Goal: Transaction & Acquisition: Purchase product/service

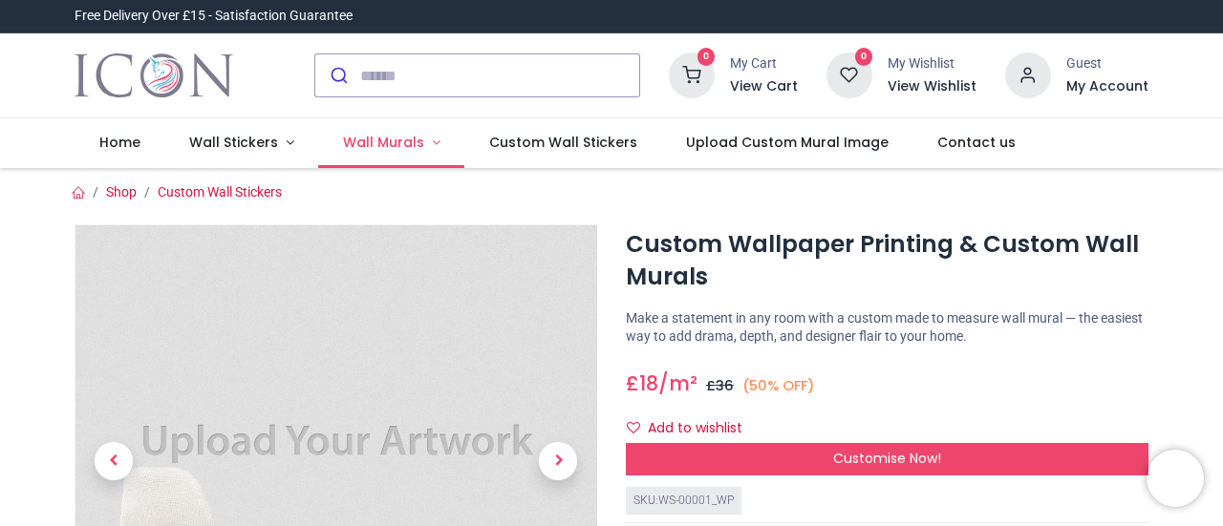
click at [401, 150] on span "Wall Murals" at bounding box center [383, 142] width 81 height 19
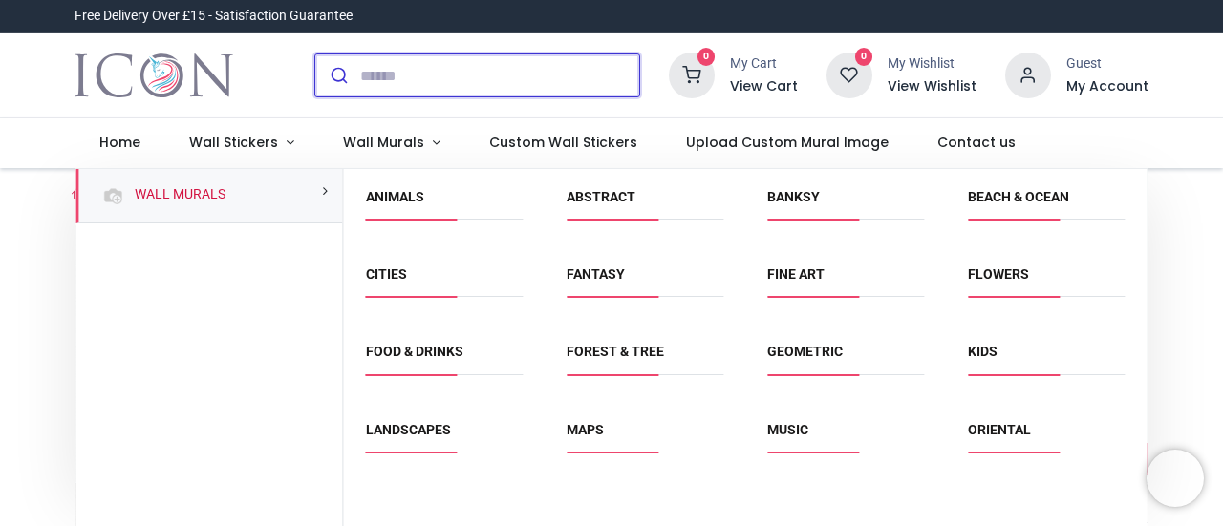
click at [442, 75] on input "search" at bounding box center [499, 75] width 279 height 42
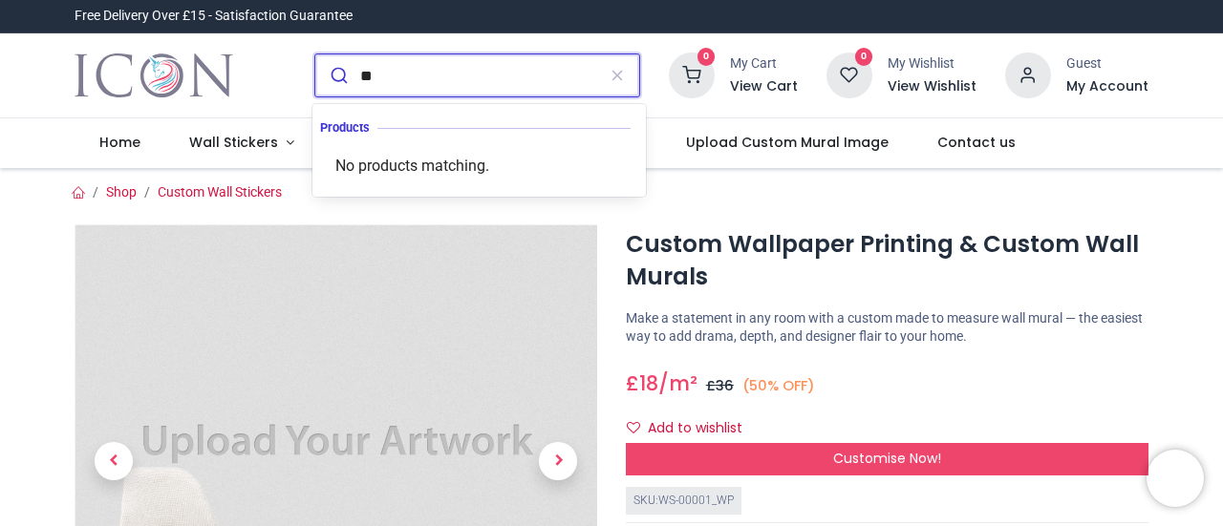
type input "*"
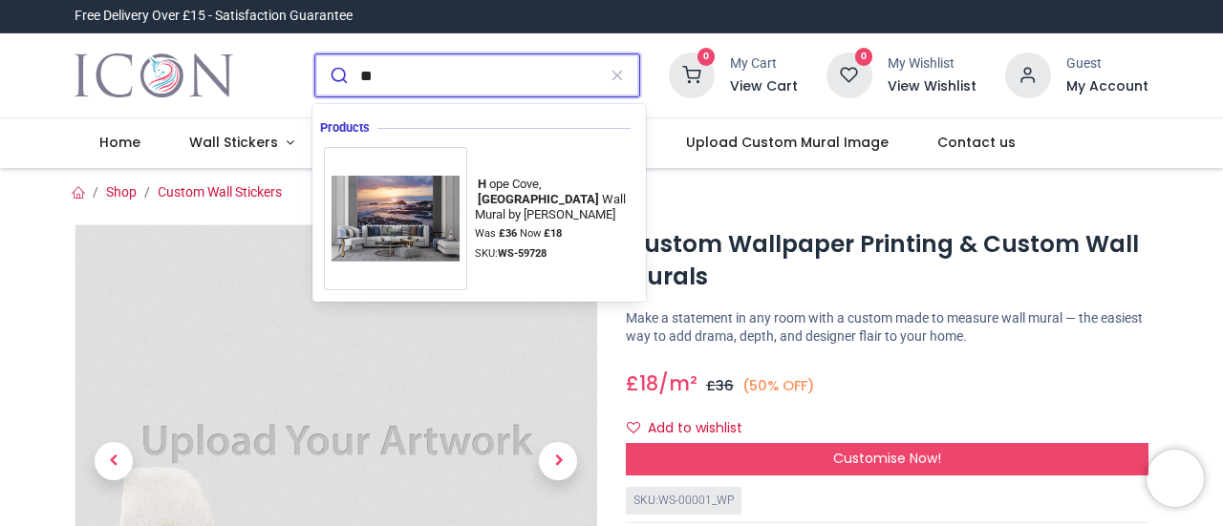
type input "*"
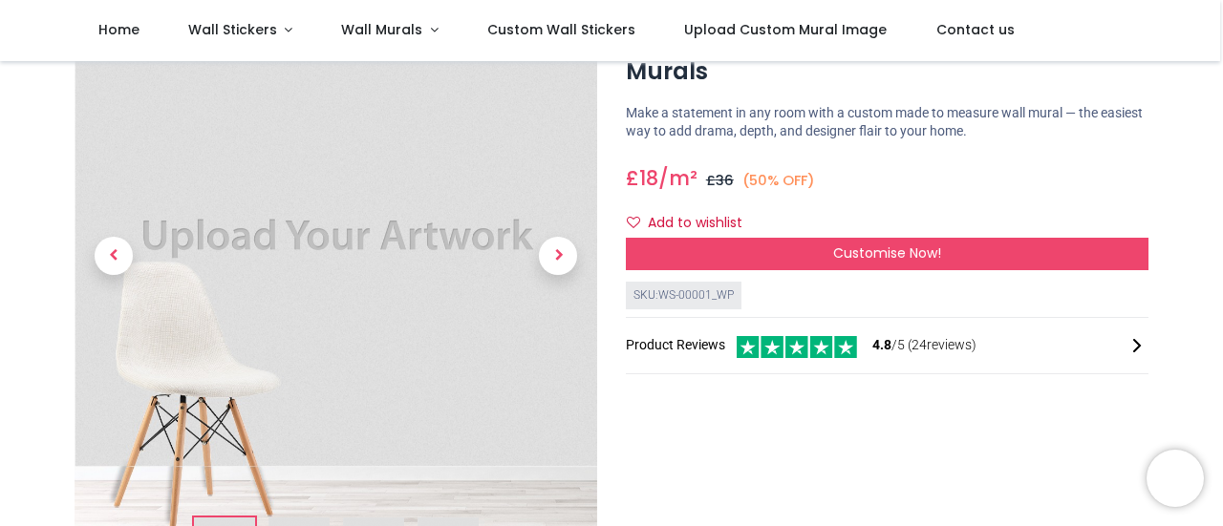
scroll to position [98, 0]
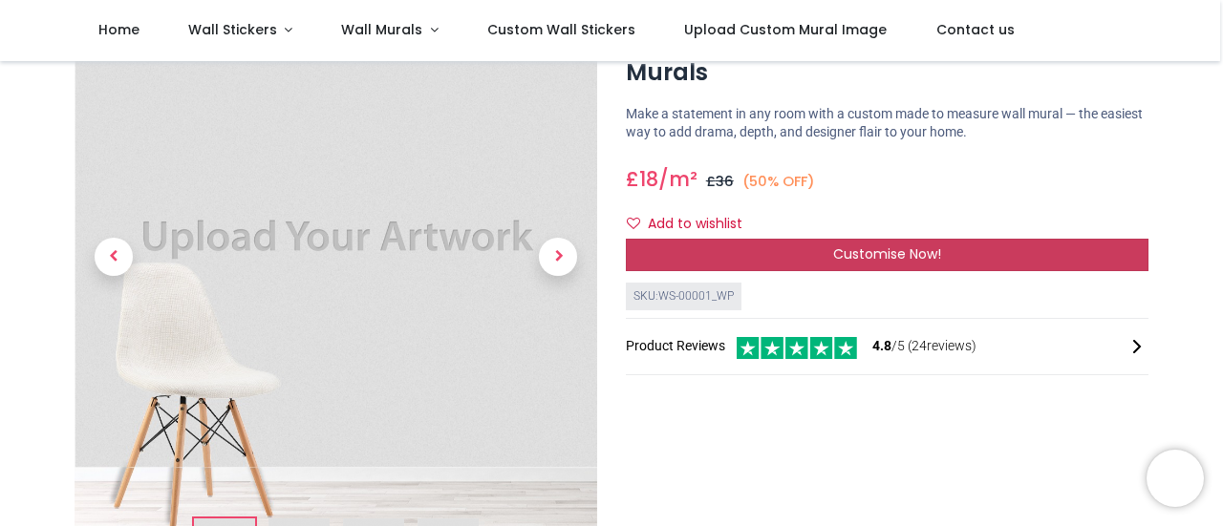
click at [703, 247] on div "Customise Now!" at bounding box center [887, 255] width 523 height 32
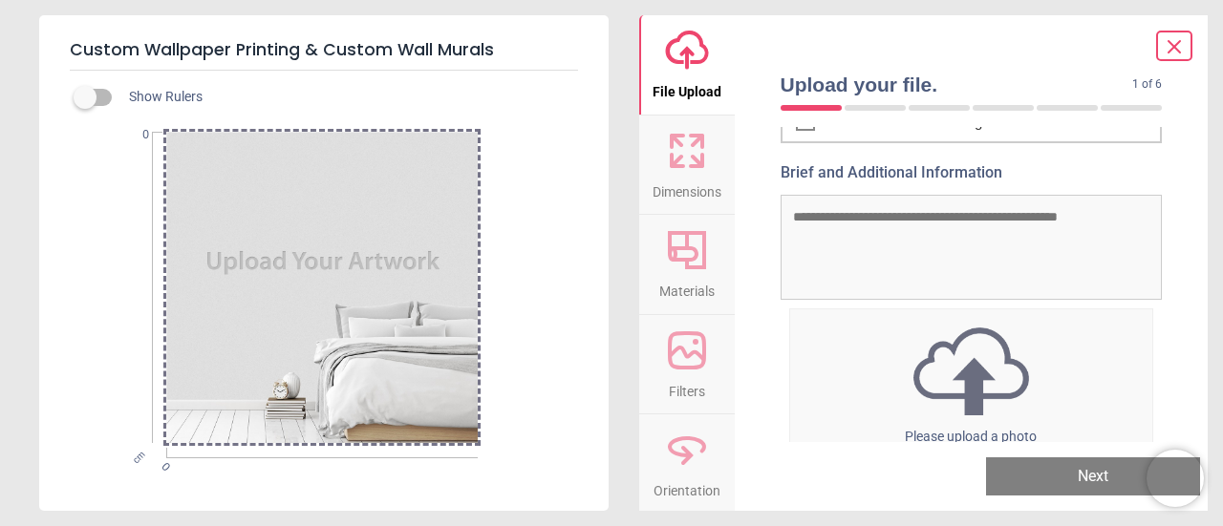
scroll to position [117, 0]
click at [945, 381] on img at bounding box center [971, 372] width 363 height 99
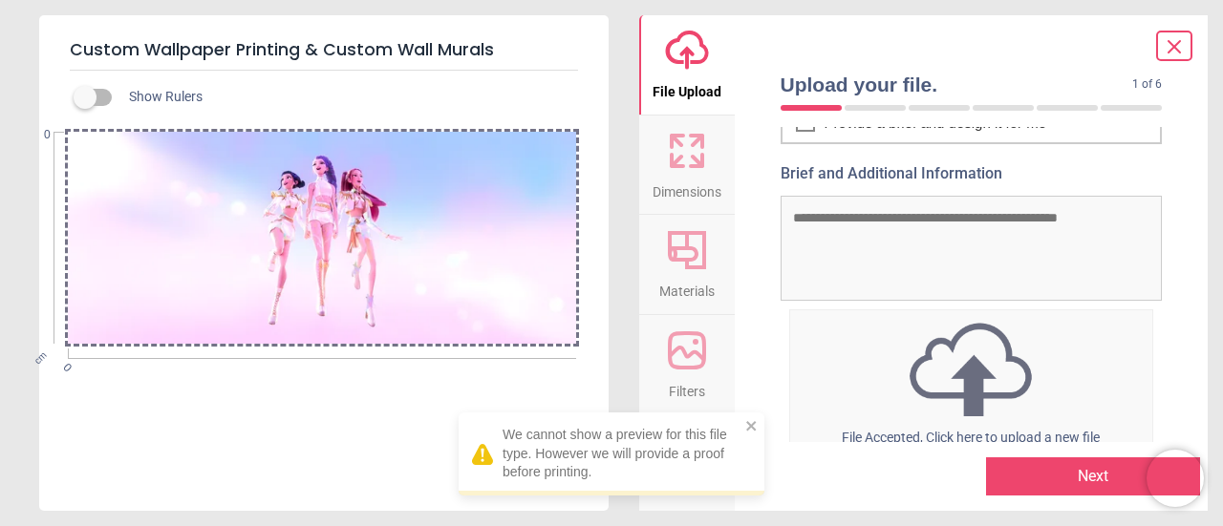
click at [690, 154] on icon at bounding box center [687, 151] width 46 height 46
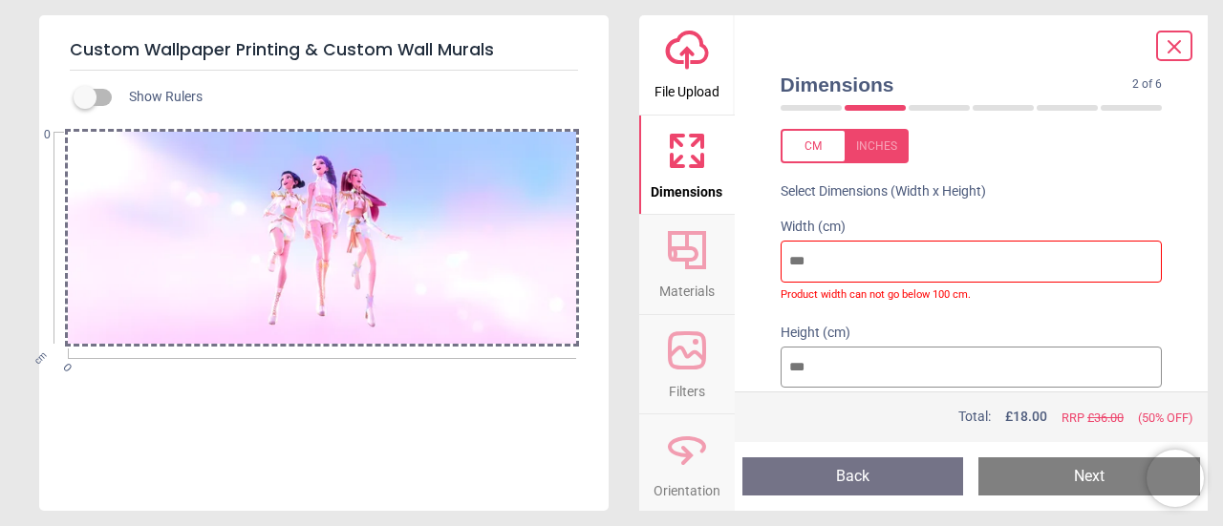
scroll to position [0, 0]
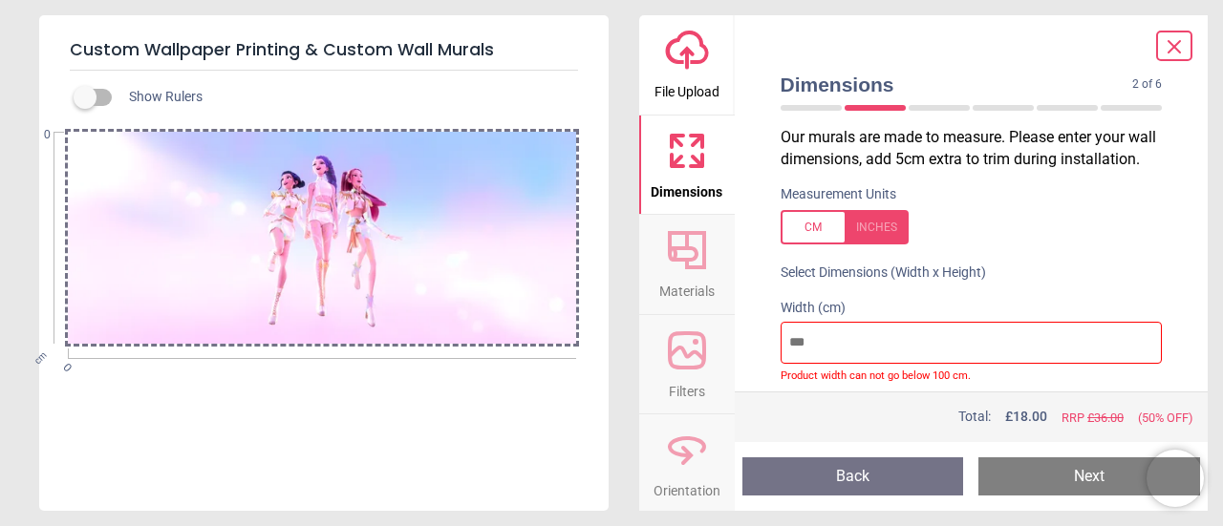
click at [844, 339] on input "number" at bounding box center [971, 343] width 382 height 42
type input "*"
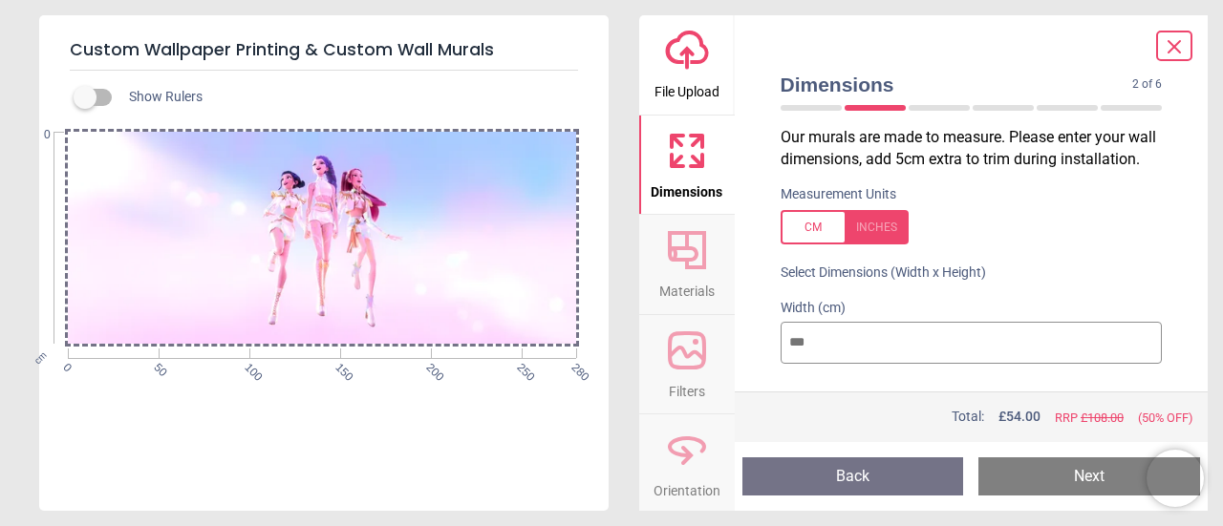
type input "***"
